Goal: Information Seeking & Learning: Compare options

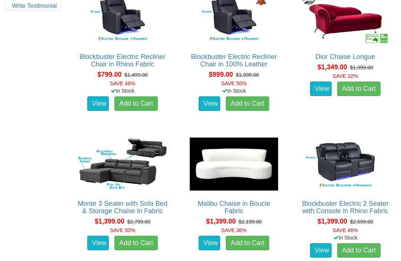
scroll to position [448, 0]
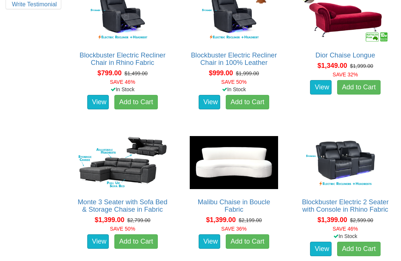
click at [208, 238] on link "View" at bounding box center [210, 242] width 22 height 15
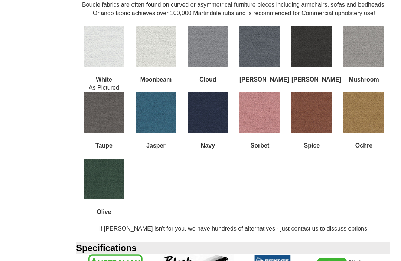
scroll to position [603, 0]
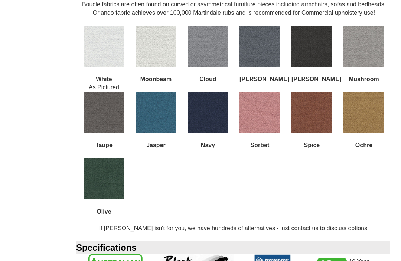
click at [103, 175] on img at bounding box center [104, 179] width 41 height 41
click at [108, 175] on img at bounding box center [104, 179] width 41 height 41
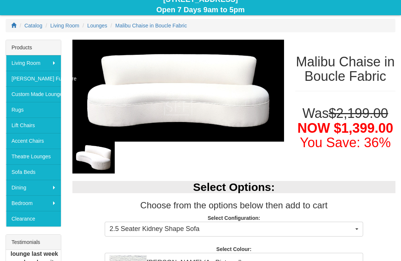
scroll to position [81, 0]
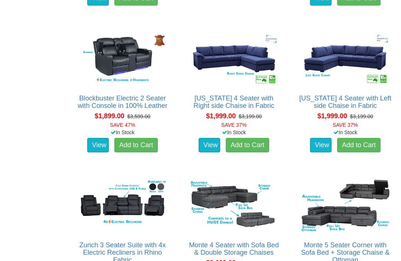
scroll to position [993, 0]
click at [358, 215] on img at bounding box center [345, 205] width 92 height 57
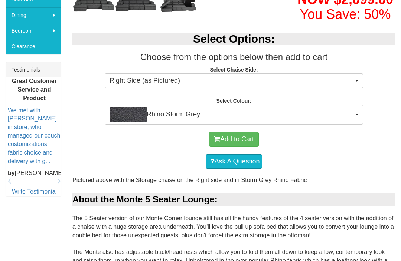
scroll to position [261, 0]
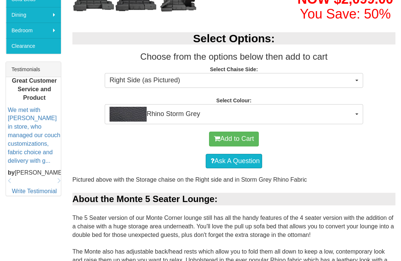
click at [353, 110] on span "Rhino Storm Grey" at bounding box center [232, 114] width 244 height 15
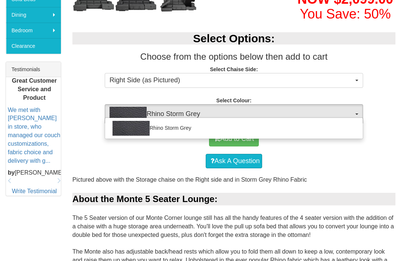
click at [325, 162] on div at bounding box center [200, 130] width 401 height 261
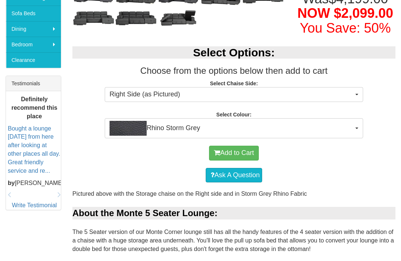
scroll to position [247, 0]
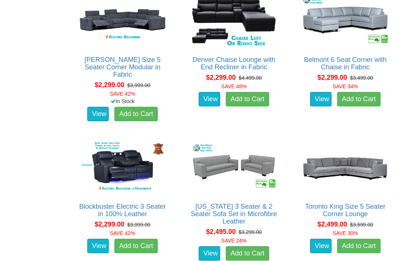
scroll to position [1326, 0]
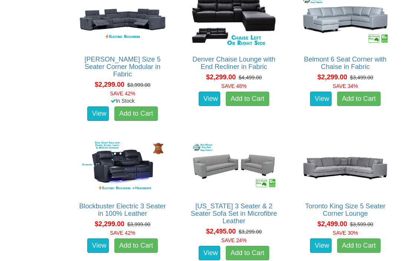
click at [351, 164] on img at bounding box center [345, 167] width 92 height 57
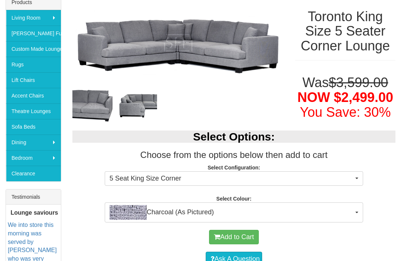
scroll to position [128, 0]
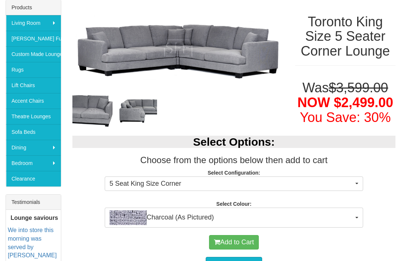
click at [359, 219] on button "Charcoal (As Pictured)" at bounding box center [234, 218] width 258 height 20
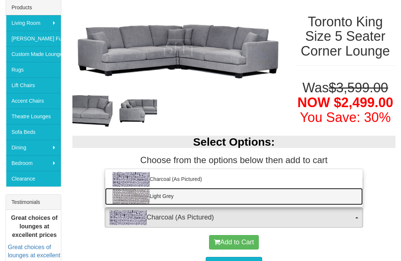
click at [138, 195] on img at bounding box center [131, 196] width 37 height 15
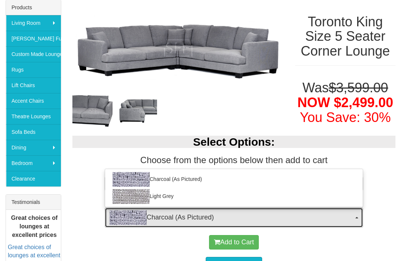
select select "1489"
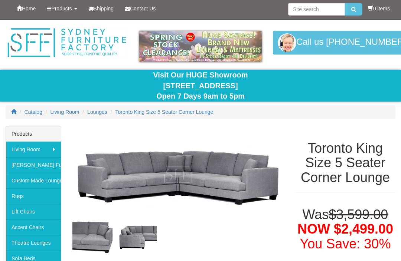
scroll to position [0, 0]
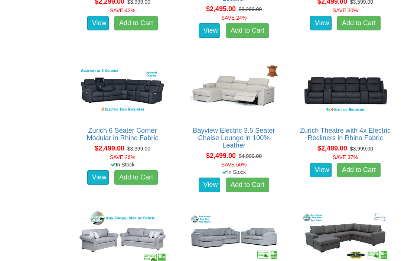
scroll to position [1549, 0]
